Goal: Task Accomplishment & Management: Manage account settings

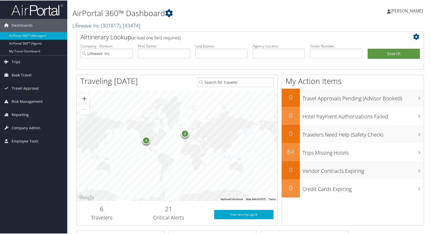
click at [92, 24] on link "Lifewave Inc ( 301817 ) , [ 43474 ]" at bounding box center [106, 24] width 68 height 7
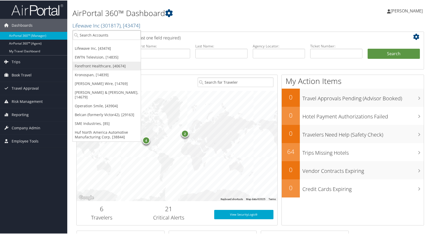
click at [86, 67] on link "Forefront Healthcare, [40674]" at bounding box center [107, 65] width 68 height 9
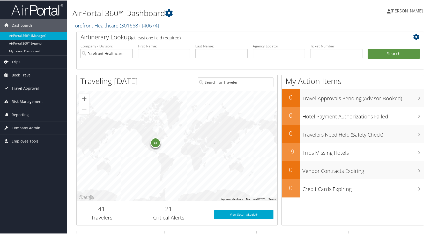
click at [14, 61] on span "Trips" at bounding box center [16, 61] width 9 height 13
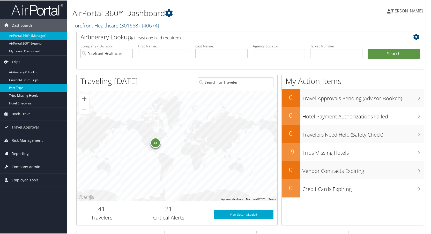
click at [14, 87] on link "Past Trips" at bounding box center [33, 87] width 67 height 8
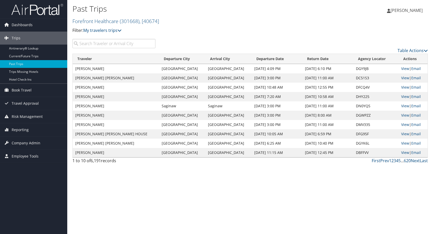
click at [93, 44] on input "search" at bounding box center [113, 43] width 83 height 9
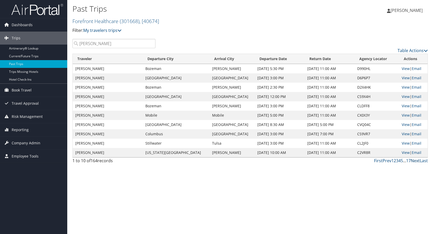
type input "kevin bray"
click at [416, 161] on link "Next" at bounding box center [415, 161] width 9 height 6
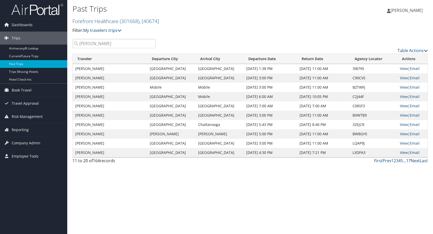
click at [416, 161] on link "Next" at bounding box center [415, 161] width 9 height 6
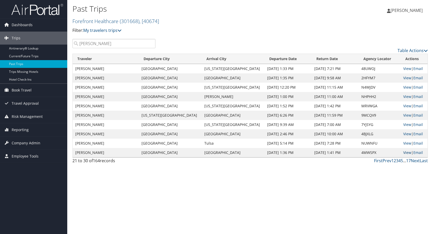
click at [403, 151] on link "View" at bounding box center [407, 152] width 8 height 5
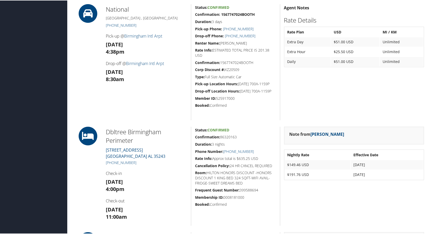
scroll to position [414, 0]
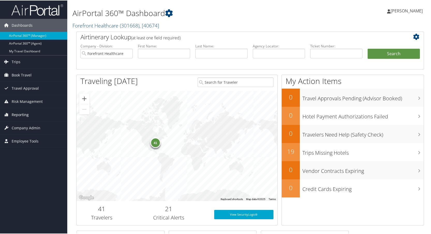
click at [23, 114] on span "Reporting" at bounding box center [20, 114] width 17 height 13
click at [32, 159] on span "Company Admin" at bounding box center [26, 158] width 29 height 13
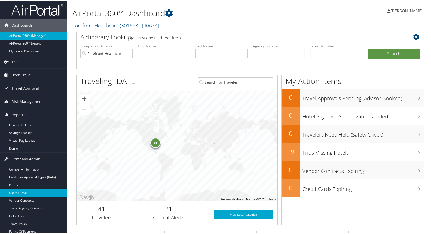
click at [19, 191] on link "Users (Beta)" at bounding box center [33, 192] width 67 height 8
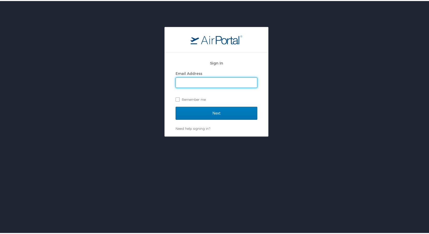
type input "[PERSON_NAME][EMAIL_ADDRESS][DOMAIN_NAME]"
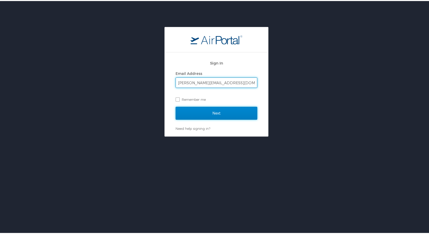
click at [217, 111] on input "Next" at bounding box center [217, 112] width 82 height 13
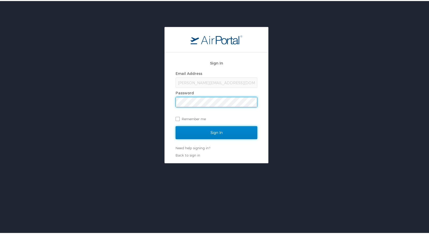
click at [228, 131] on input "Sign In" at bounding box center [217, 131] width 82 height 13
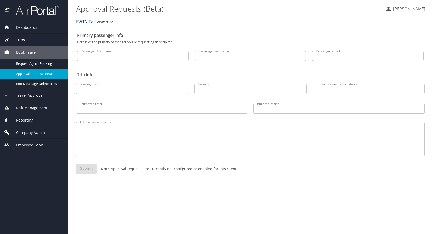
click at [96, 23] on span "EWTN Television" at bounding box center [92, 21] width 32 height 7
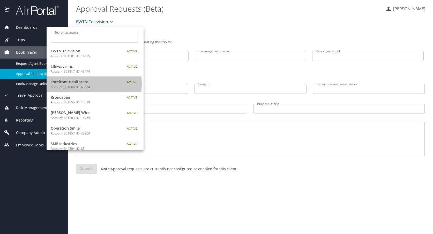
click at [66, 84] on span "Forefront Healthcare" at bounding box center [83, 82] width 65 height 6
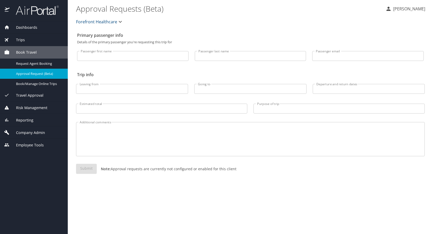
click at [26, 120] on span "Reporting" at bounding box center [22, 120] width 24 height 6
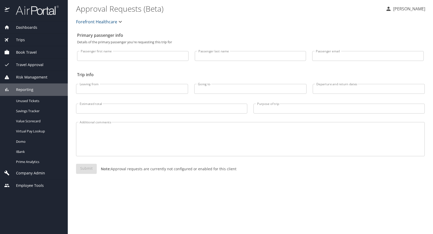
click at [203, 17] on div "Forefront Healthcare" at bounding box center [250, 21] width 355 height 17
click at [31, 171] on span "Company Admin" at bounding box center [27, 173] width 35 height 6
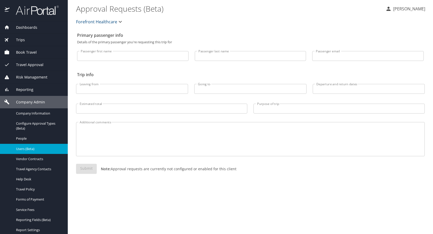
click at [24, 146] on span "Users (Beta)" at bounding box center [39, 148] width 46 height 5
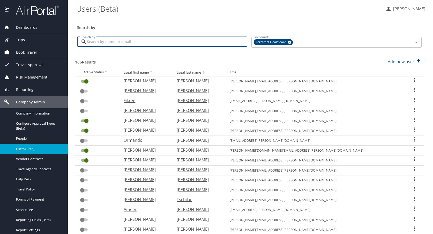
click at [100, 42] on input "Search by" at bounding box center [167, 42] width 160 height 10
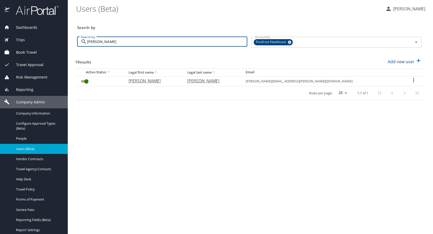
type input "bray"
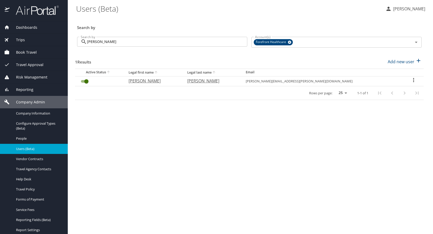
click at [411, 80] on icon "User Search Table" at bounding box center [413, 80] width 6 height 6
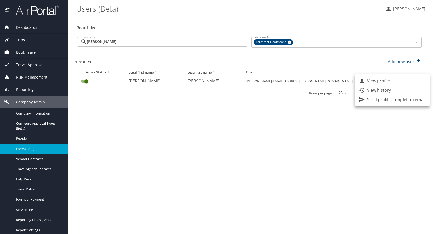
click at [378, 81] on p "View profile" at bounding box center [378, 81] width 23 height 6
select select "US"
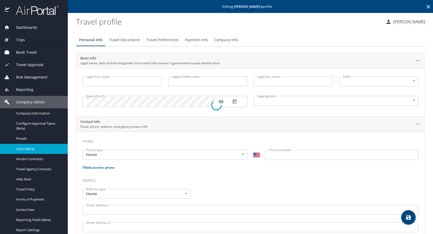
type input "Kevin"
type input "M"
type input "Bray"
type input "Male"
type input "."
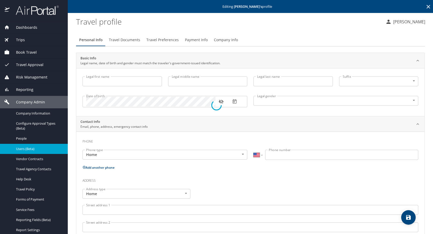
type input "Julie"
select select "JP"
type input "35050208"
select select "US"
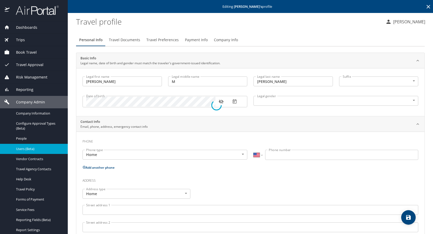
select select "JP"
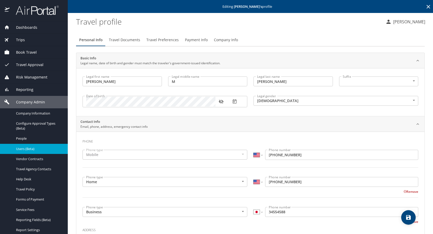
click at [199, 39] on span "Payment Info" at bounding box center [196, 40] width 23 height 6
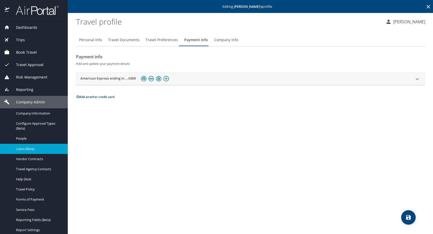
click at [417, 79] on icon at bounding box center [417, 79] width 3 height 2
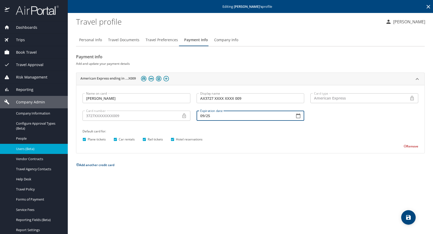
click at [206, 115] on input "09/25" at bounding box center [244, 115] width 94 height 10
type input "09/30"
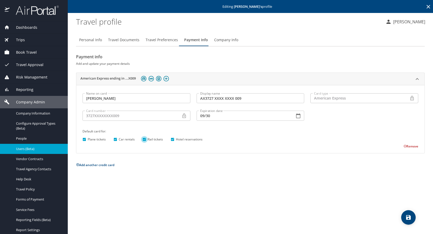
click at [143, 140] on input "Rail tickets" at bounding box center [144, 139] width 7 height 7
checkbox input "false"
click at [407, 217] on icon "save" at bounding box center [408, 217] width 5 height 5
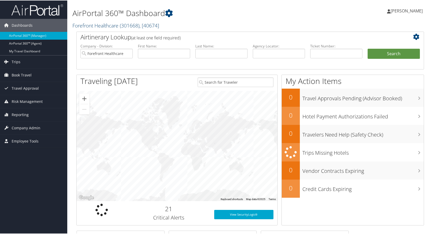
click at [109, 23] on link "Forefront Healthcare ( 301668 ) , [ 40674 ]" at bounding box center [115, 24] width 87 height 7
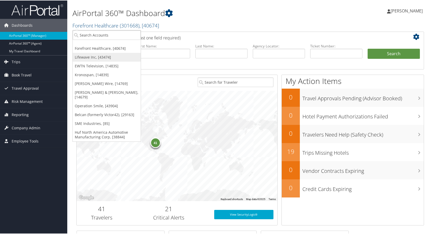
click at [92, 58] on link "Lifewave Inc, [43474]" at bounding box center [107, 56] width 68 height 9
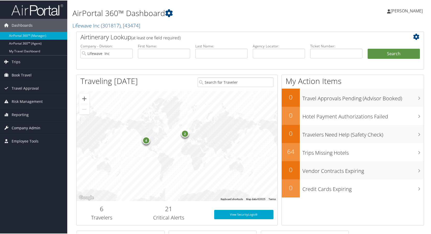
click at [22, 127] on span "Company Admin" at bounding box center [26, 127] width 29 height 13
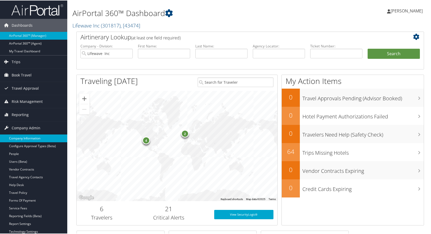
click at [19, 138] on link "Company Information" at bounding box center [33, 138] width 67 height 8
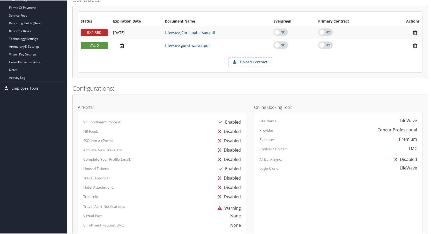
scroll to position [117, 0]
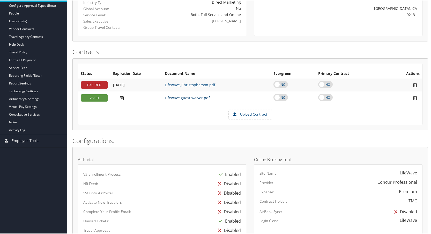
click at [180, 96] on link "Lifewave guest waiver.pdf" at bounding box center [187, 97] width 45 height 5
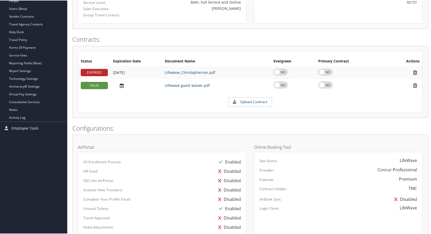
scroll to position [26, 0]
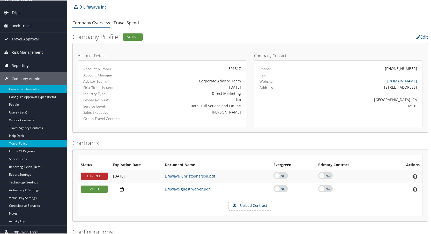
click at [16, 142] on link "Travel Policy" at bounding box center [33, 143] width 67 height 8
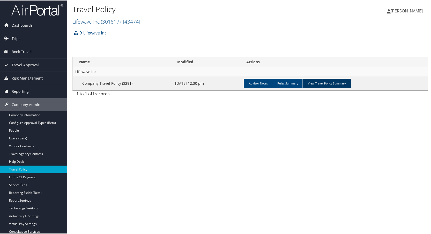
click at [326, 85] on link "View Travel Policy Summary" at bounding box center [326, 82] width 49 height 9
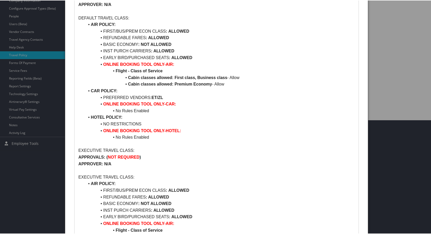
scroll to position [8, 0]
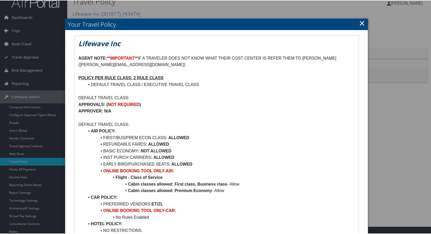
click at [24, 176] on div at bounding box center [216, 117] width 433 height 234
click at [20, 176] on div at bounding box center [216, 117] width 433 height 234
click at [362, 22] on link "×" at bounding box center [362, 22] width 6 height 10
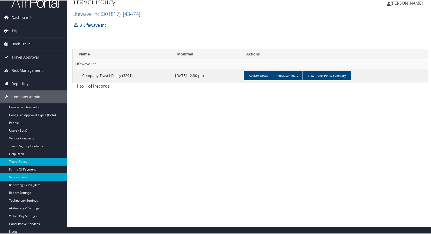
click at [27, 176] on link "Service Fees" at bounding box center [33, 177] width 67 height 8
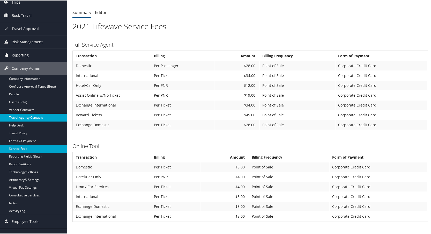
scroll to position [78, 0]
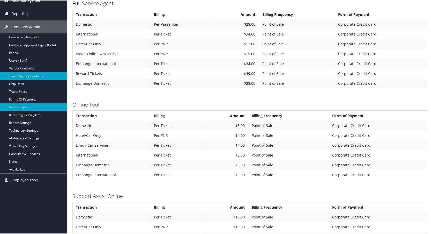
click at [18, 76] on link "Travel Agency Contacts" at bounding box center [33, 76] width 67 height 8
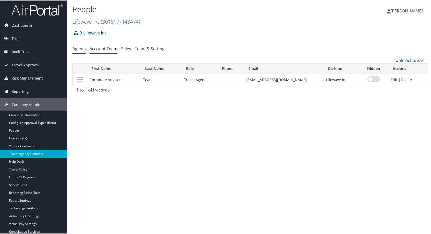
click at [103, 47] on link "Account Team" at bounding box center [103, 48] width 28 height 6
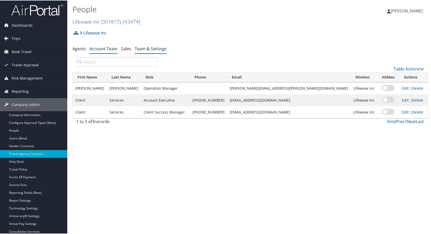
click at [148, 50] on link "Team & Settings" at bounding box center [151, 48] width 32 height 6
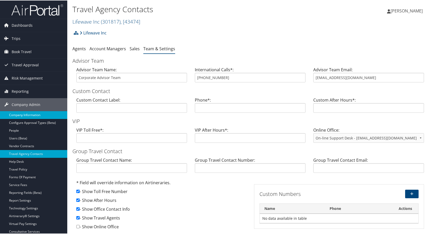
click at [29, 113] on link "Company Information" at bounding box center [33, 114] width 67 height 8
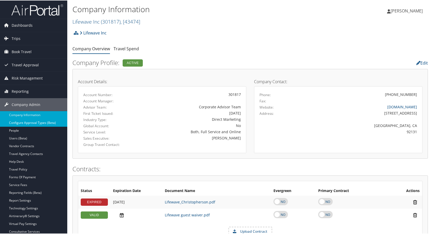
click at [33, 121] on link "Configure Approval Types (Beta)" at bounding box center [33, 122] width 67 height 8
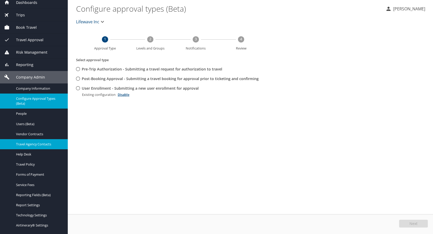
scroll to position [52, 0]
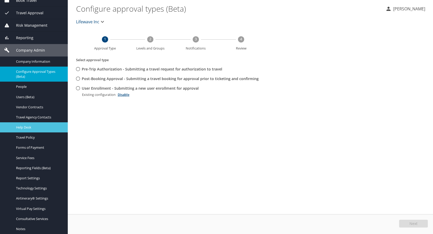
click at [27, 127] on span "Help Desk" at bounding box center [39, 127] width 46 height 5
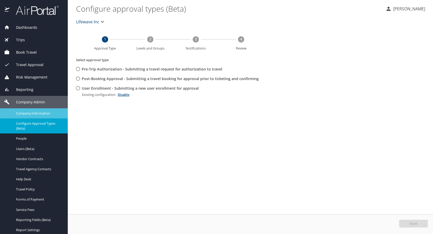
click at [30, 113] on span "Company Information" at bounding box center [39, 113] width 46 height 5
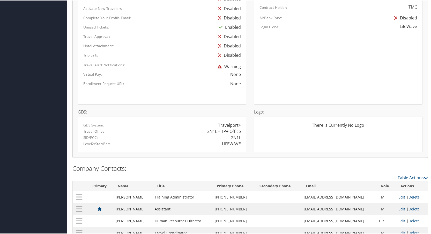
scroll to position [324, 0]
